Goal: Task Accomplishment & Management: Use online tool/utility

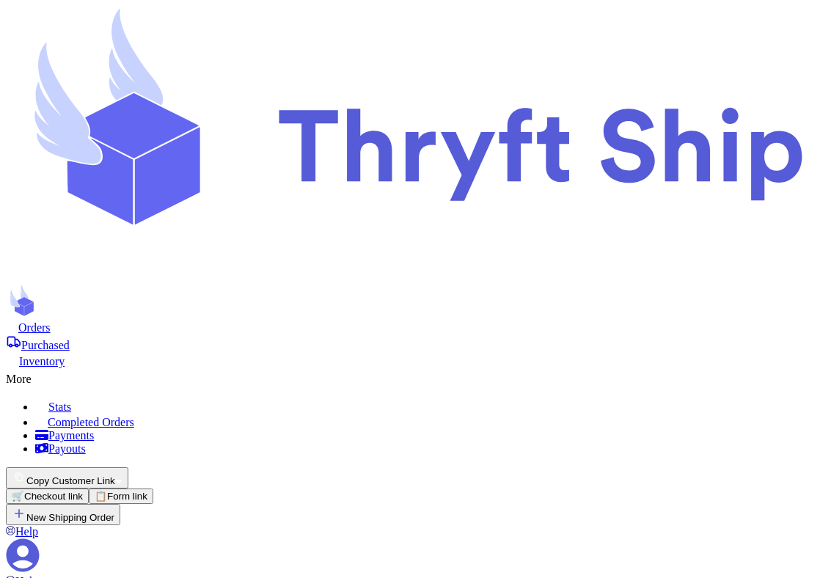
select select "paid"
select select "unpaid"
click at [153, 489] on button "📋 Form link" at bounding box center [121, 496] width 65 height 15
